Goal: Transaction & Acquisition: Book appointment/travel/reservation

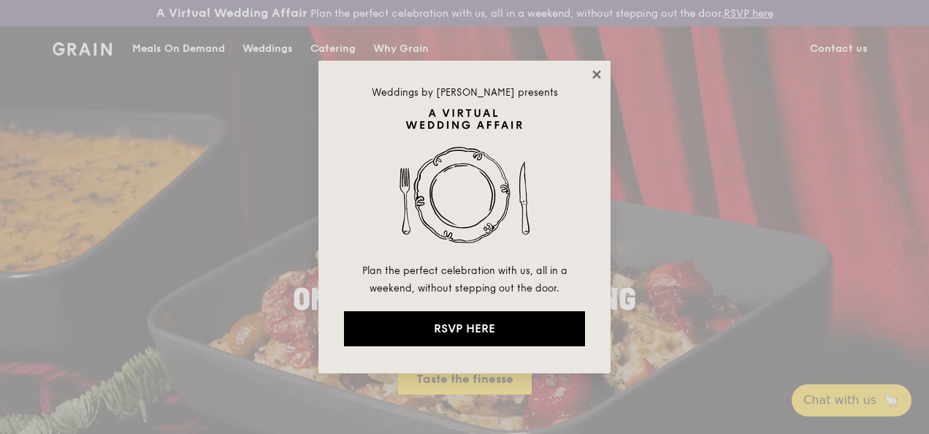
click at [598, 69] on icon at bounding box center [596, 74] width 13 height 13
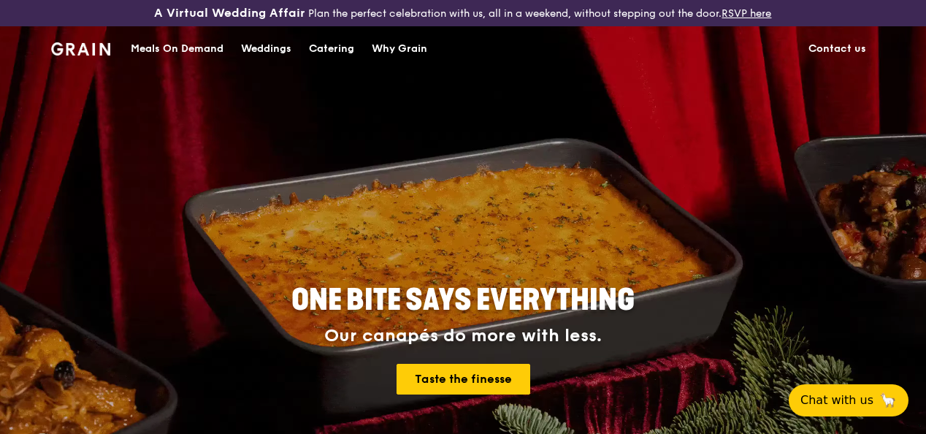
click at [323, 53] on div "Catering" at bounding box center [331, 49] width 45 height 44
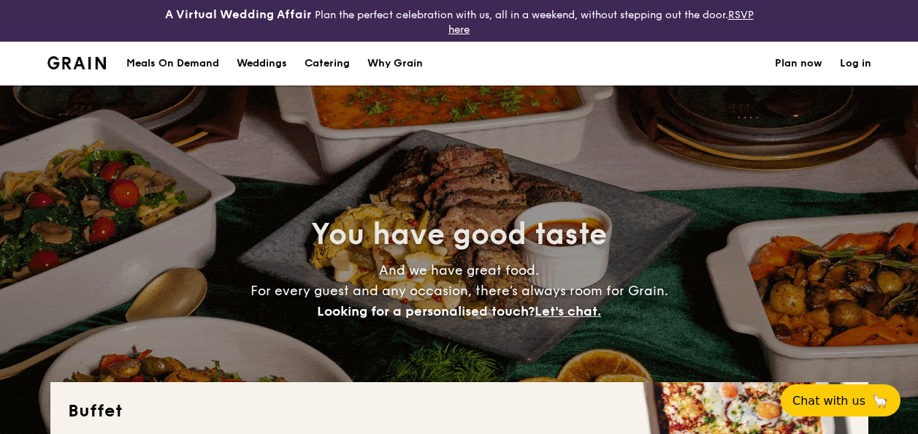
select select
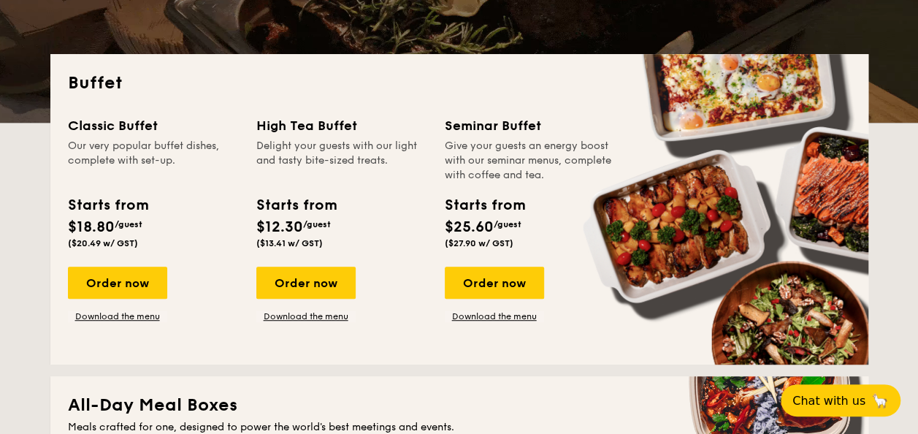
scroll to position [365, 0]
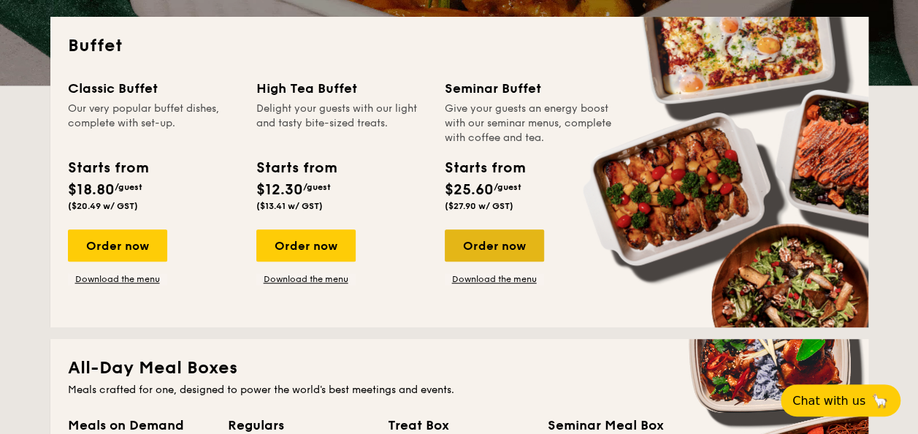
click at [491, 245] on div "Order now" at bounding box center [494, 245] width 99 height 32
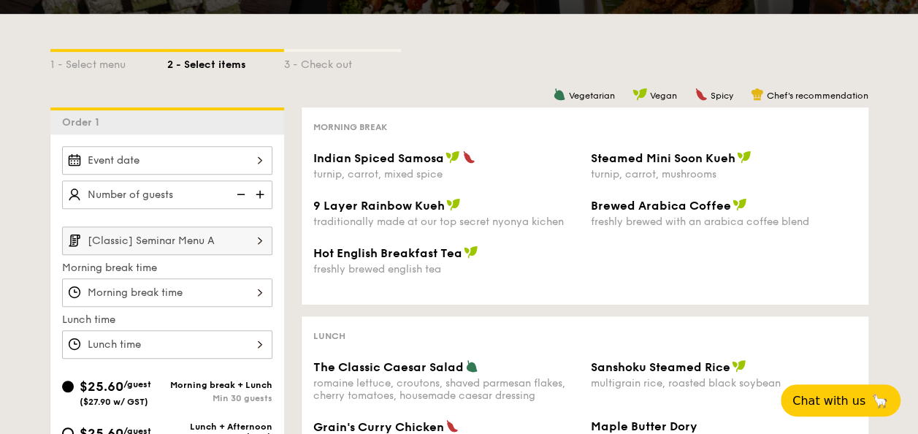
scroll to position [292, 0]
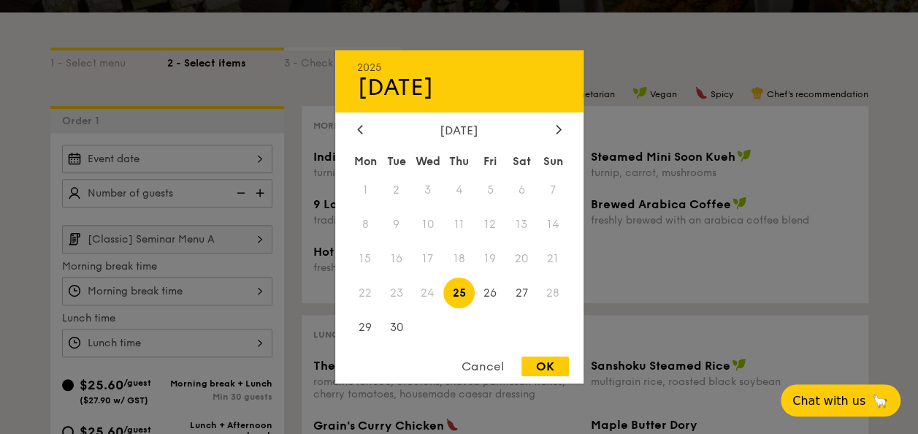
click at [260, 152] on div "2025 Sep [DATE] Tue Wed Thu Fri Sat Sun 1 2 3 4 5 6 7 8 9 10 11 12 13 14 15 16 …" at bounding box center [167, 159] width 210 height 28
click at [550, 361] on div "OK" at bounding box center [545, 366] width 47 height 20
type input "[DATE]"
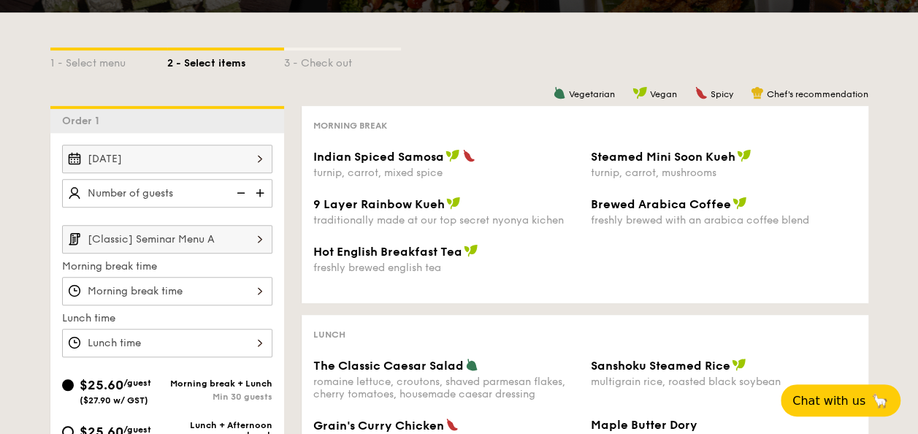
click at [260, 186] on img at bounding box center [262, 193] width 22 height 28
click at [264, 186] on img at bounding box center [262, 193] width 22 height 28
type input "25 guests"
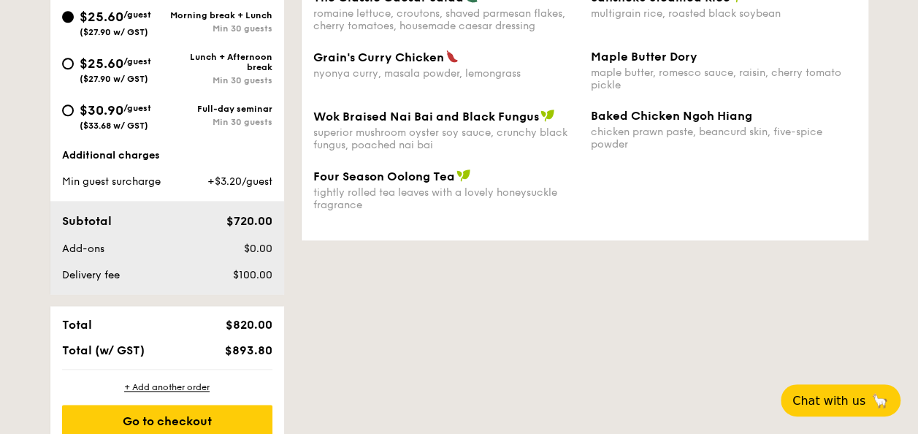
scroll to position [657, 0]
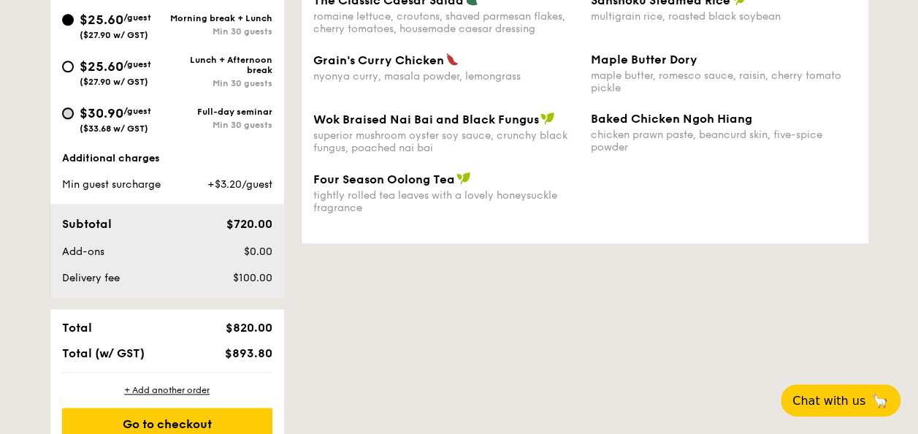
click at [66, 112] on input "$30.90 /guest ($33.68 w/ GST) Full-day seminar Min 30 guests" at bounding box center [68, 113] width 12 height 12
radio input "true"
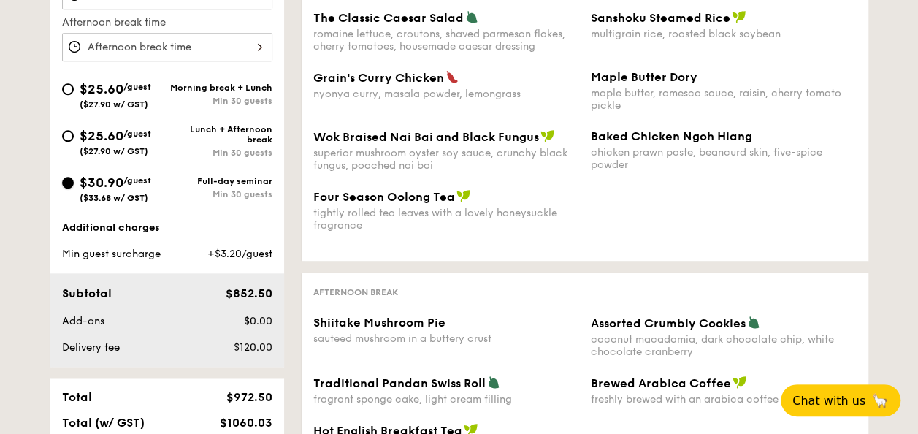
scroll to position [562, 0]
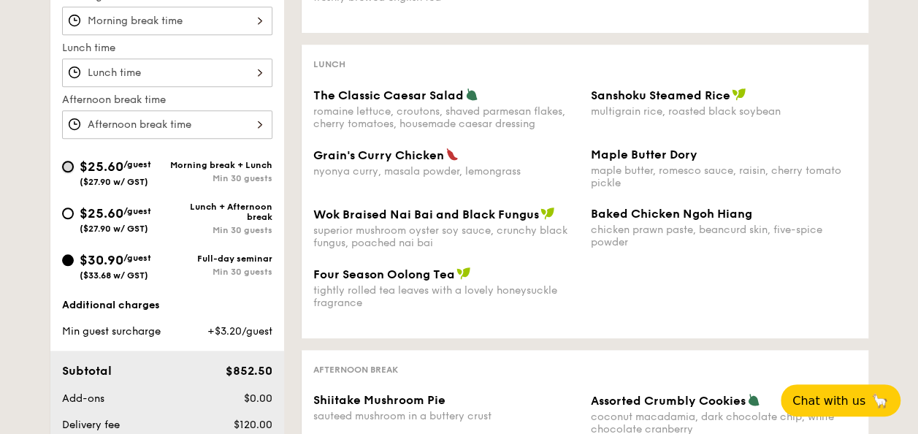
click at [71, 161] on input "$25.60 /guest ($27.90 w/ GST) Morning break + Lunch Min 30 guests" at bounding box center [68, 167] width 12 height 12
radio input "true"
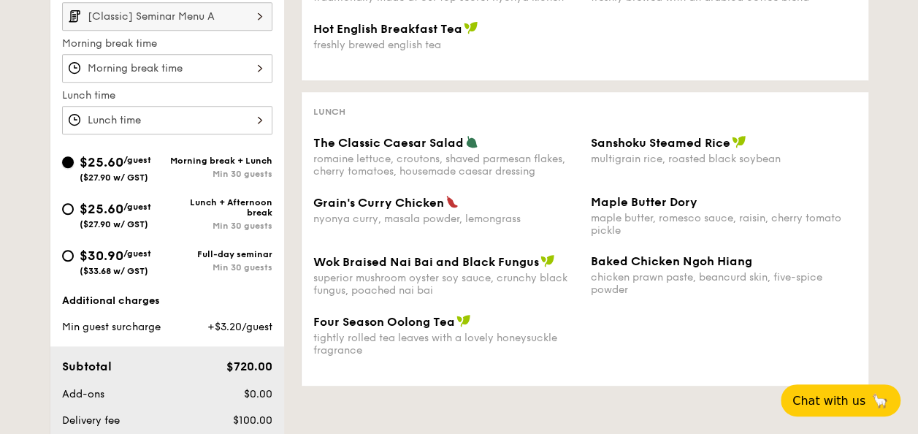
scroll to position [416, 0]
